Goal: Book appointment/travel/reservation

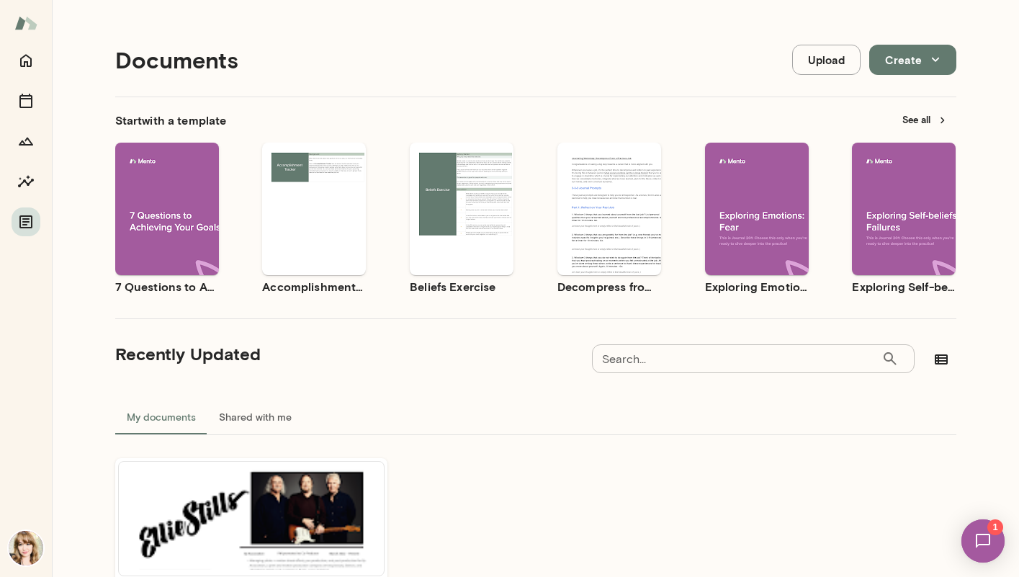
click at [982, 525] on img at bounding box center [982, 540] width 59 height 59
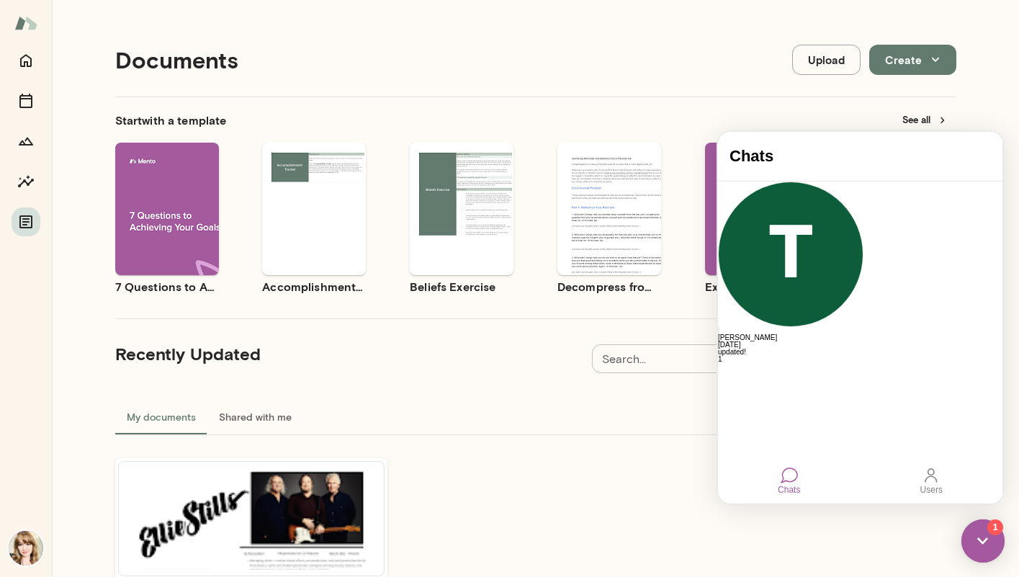
click at [783, 481] on div at bounding box center [788, 474] width 17 height 17
click at [787, 474] on div at bounding box center [788, 474] width 17 height 17
click at [784, 481] on div at bounding box center [788, 474] width 17 height 17
click at [33, 64] on icon "Home" at bounding box center [25, 60] width 17 height 17
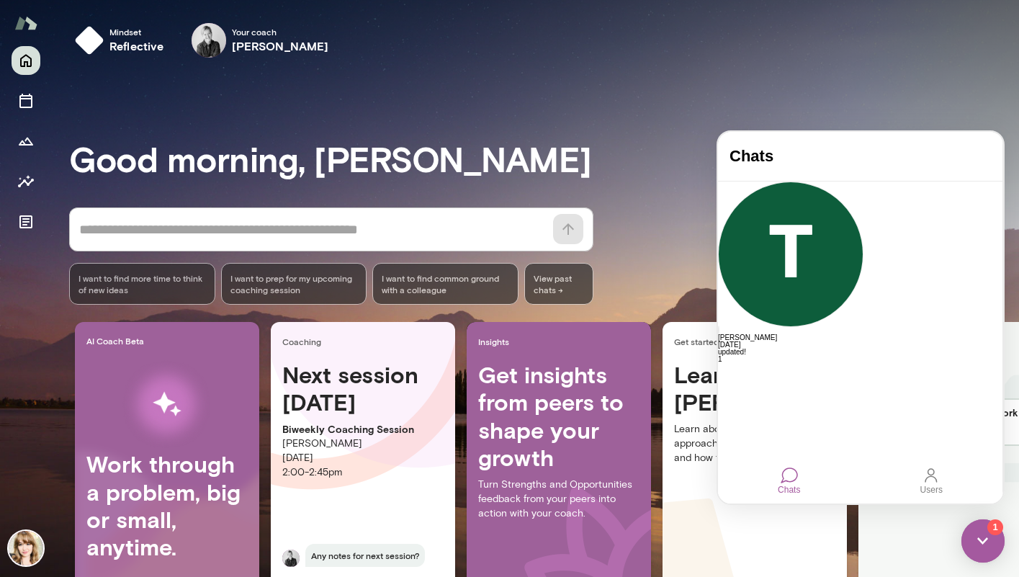
scroll to position [72, 0]
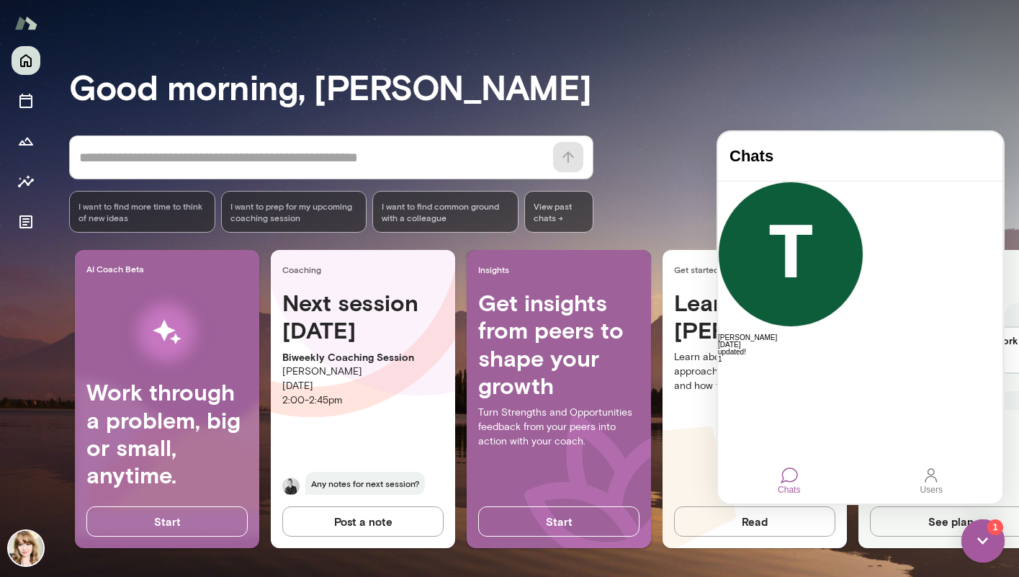
click at [422, 371] on p "[PERSON_NAME]" at bounding box center [362, 371] width 161 height 14
click at [381, 518] on button "Post a note" at bounding box center [362, 521] width 161 height 30
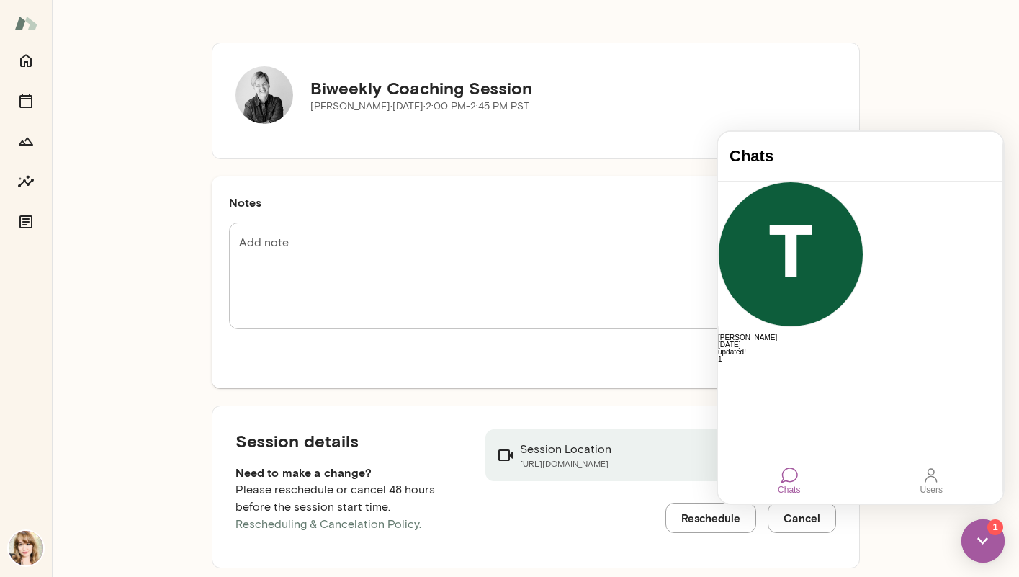
scroll to position [58, 0]
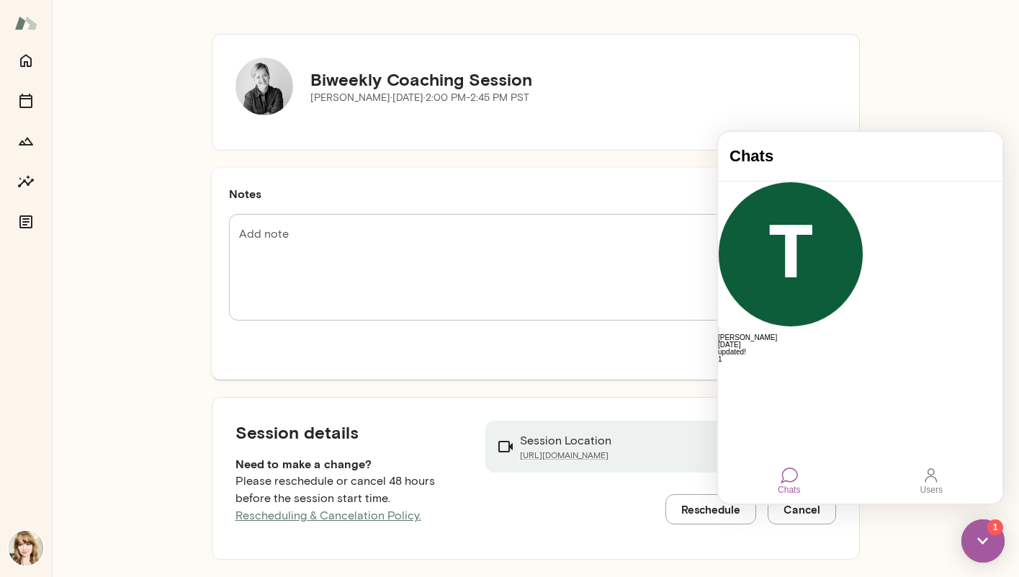
click at [691, 506] on button "Reschedule" at bounding box center [710, 509] width 91 height 30
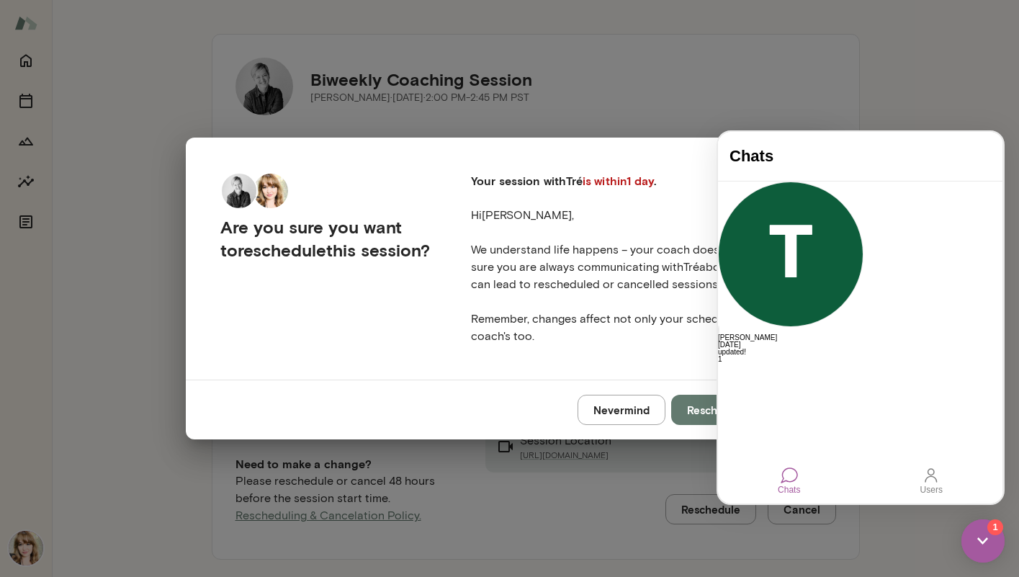
click at [614, 381] on div "Nevermind Reschedule session" at bounding box center [510, 409] width 648 height 60
click at [692, 410] on button "Reschedule session" at bounding box center [735, 409] width 128 height 30
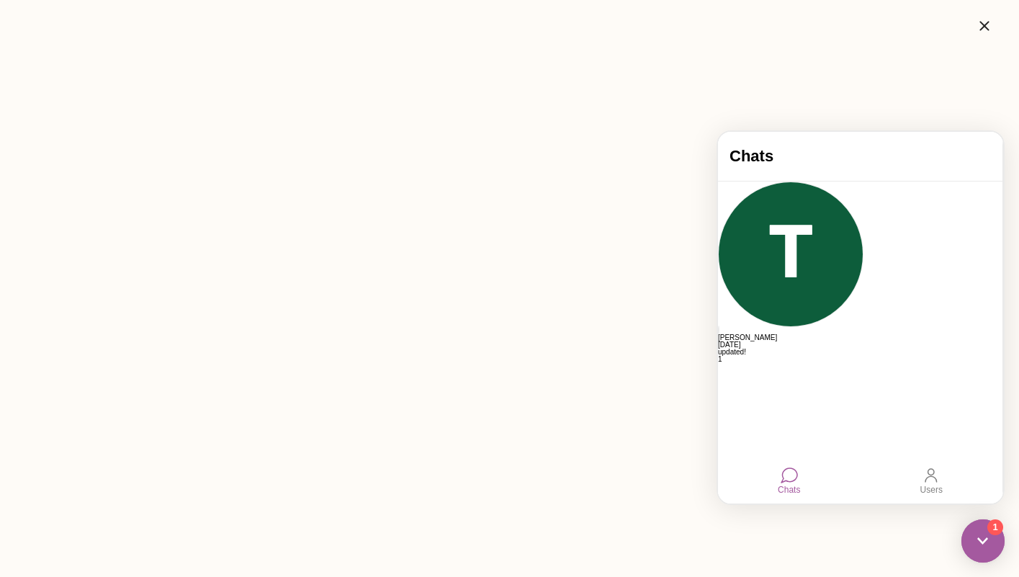
click at [973, 541] on img at bounding box center [982, 540] width 43 height 43
